Goal: Information Seeking & Learning: Compare options

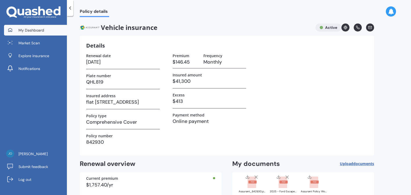
click at [40, 28] on span "My Dashboard" at bounding box center [31, 30] width 26 height 5
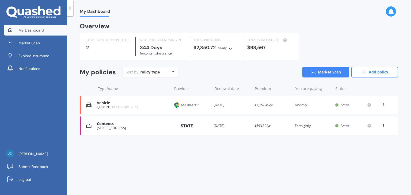
click at [121, 126] on div "Contents" at bounding box center [133, 124] width 72 height 5
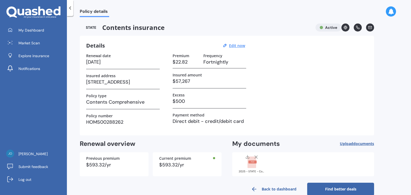
click at [340, 189] on link "Find better deals" at bounding box center [340, 189] width 67 height 13
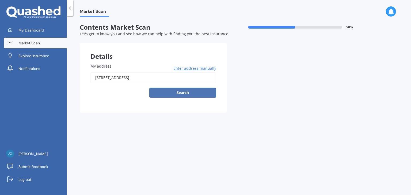
click at [184, 91] on button "Search" at bounding box center [182, 93] width 67 height 10
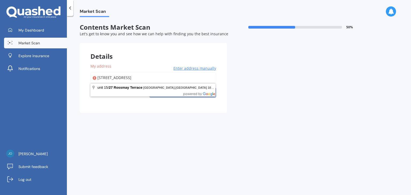
type input "[STREET_ADDRESS]"
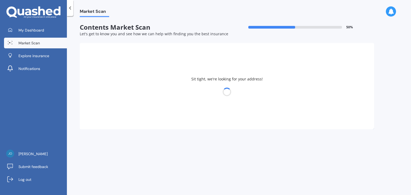
select select "27"
select select "12"
select select "1956"
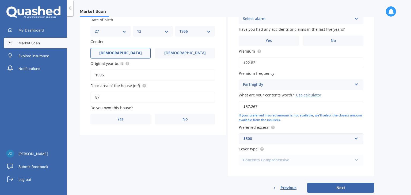
scroll to position [80, 0]
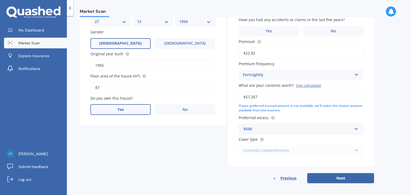
click at [127, 108] on label "Yes" at bounding box center [120, 109] width 60 height 11
click at [0, 0] on input "Yes" at bounding box center [0, 0] width 0 height 0
click at [129, 129] on div "Select occupant" at bounding box center [149, 131] width 109 height 6
click at [114, 140] on div "Owner" at bounding box center [153, 142] width 124 height 10
click at [122, 151] on div "Select type" at bounding box center [149, 153] width 109 height 6
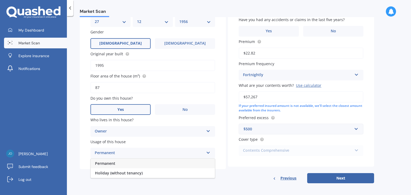
click at [118, 164] on div "Permanent" at bounding box center [153, 164] width 124 height 10
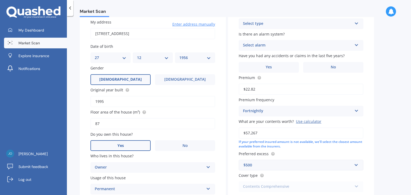
scroll to position [0, 0]
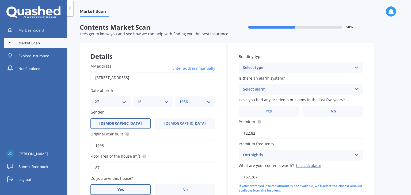
click at [356, 67] on icon at bounding box center [356, 67] width 5 height 4
click at [292, 98] on span "Multi-unit (in a block of 7-10)" at bounding box center [269, 97] width 53 height 5
click at [326, 87] on div "Select alarm" at bounding box center [297, 89] width 109 height 6
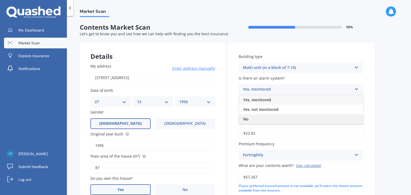
click at [246, 118] on span "No" at bounding box center [245, 119] width 5 height 5
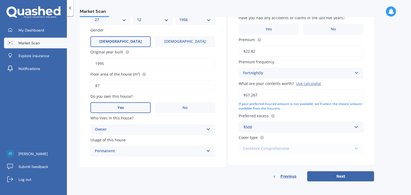
scroll to position [82, 0]
click at [340, 175] on button "Next" at bounding box center [340, 176] width 67 height 10
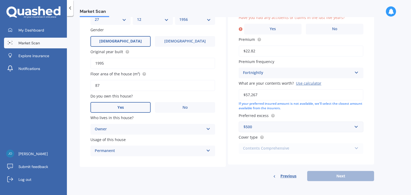
scroll to position [80, 0]
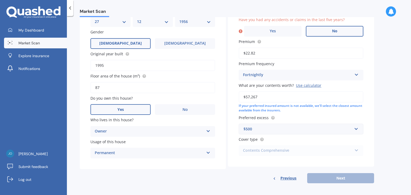
click at [339, 29] on label "No" at bounding box center [333, 31] width 57 height 11
click at [0, 0] on input "No" at bounding box center [0, 0] width 0 height 0
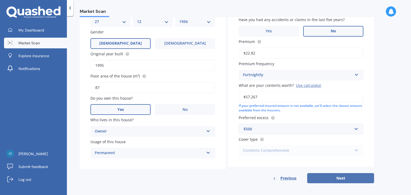
click at [340, 178] on button "Next" at bounding box center [340, 178] width 67 height 10
select select "27"
select select "12"
select select "1956"
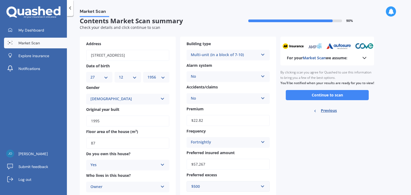
scroll to position [0, 0]
